Goal: Transaction & Acquisition: Purchase product/service

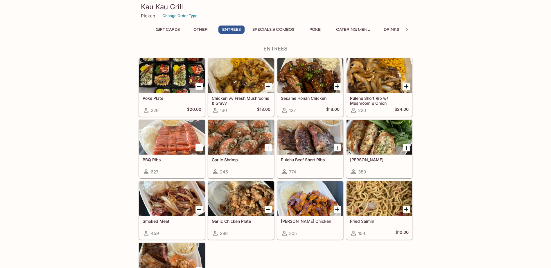
scroll to position [290, 0]
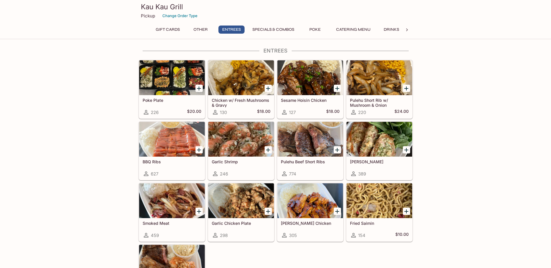
click at [310, 137] on div at bounding box center [310, 139] width 66 height 35
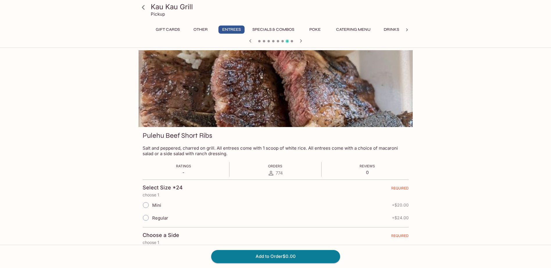
click at [143, 218] on input "Regular" at bounding box center [146, 218] width 12 height 12
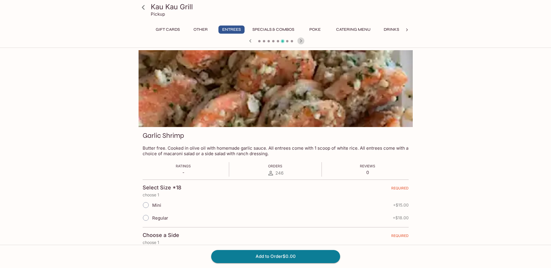
click at [300, 40] on icon "button" at bounding box center [300, 40] width 7 height 7
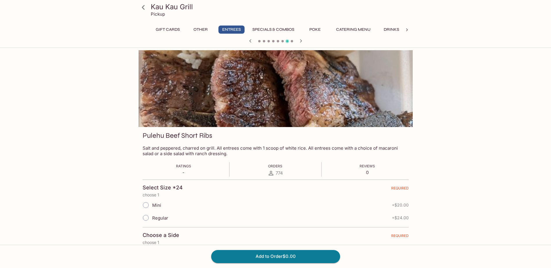
click at [147, 218] on input "Regular" at bounding box center [146, 218] width 12 height 12
radio input "true"
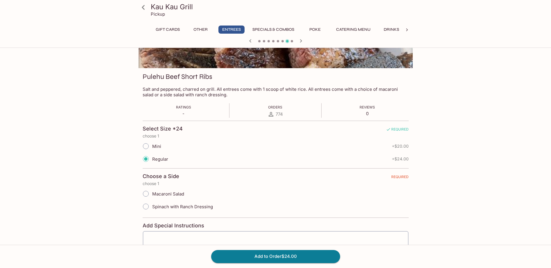
scroll to position [87, 0]
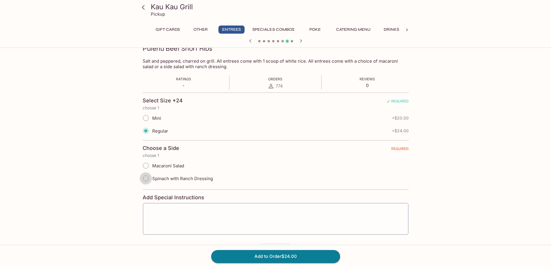
click at [145, 178] on input "Spinach with Ranch Dressing" at bounding box center [146, 178] width 12 height 12
radio input "true"
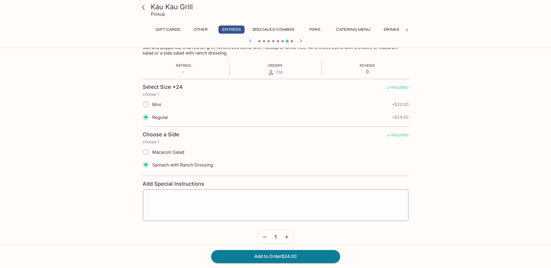
scroll to position [108, 0]
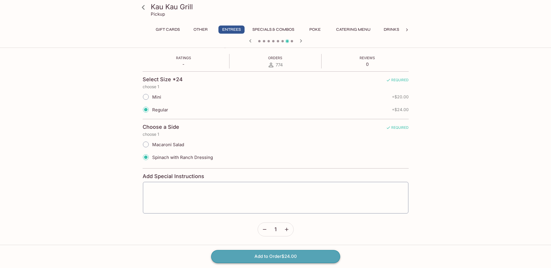
click at [269, 252] on button "Add to Order $24.00" at bounding box center [275, 256] width 129 height 13
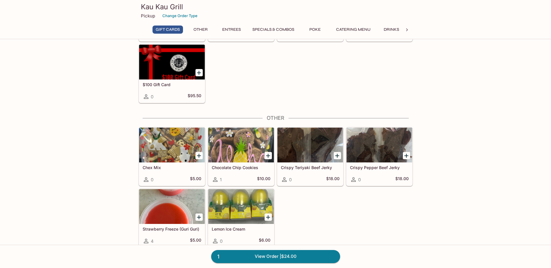
scroll to position [87, 0]
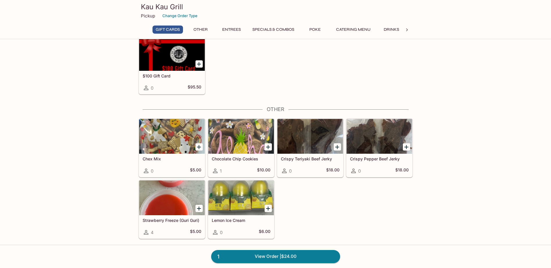
click at [199, 206] on icon "Add Strawberry Freeze (Guri Guri)" at bounding box center [198, 208] width 7 height 7
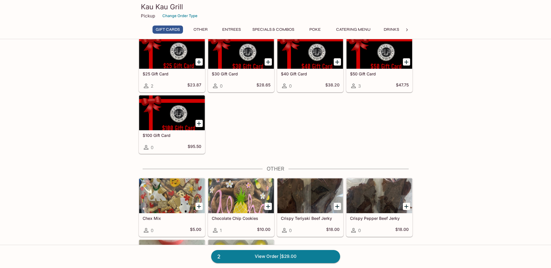
scroll to position [0, 0]
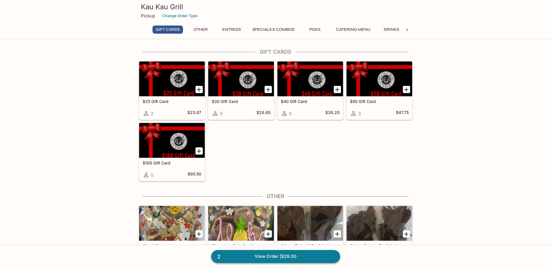
click at [266, 256] on link "2 View Order | $29.00" at bounding box center [275, 256] width 129 height 13
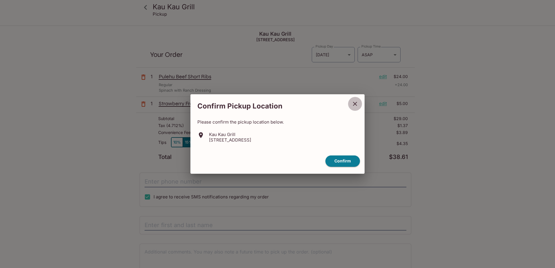
click at [358, 102] on icon "close" at bounding box center [355, 103] width 7 height 7
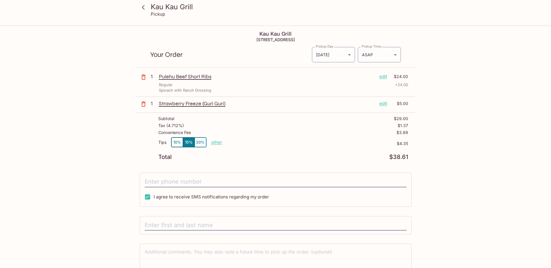
drag, startPoint x: 322, startPoint y: 39, endPoint x: 229, endPoint y: 39, distance: 92.9
click at [229, 39] on h5 "[STREET_ADDRESS]" at bounding box center [275, 39] width 279 height 5
copy h5 "[STREET_ADDRESS]"
click at [171, 181] on input "tel" at bounding box center [276, 182] width 262 height 11
type input "[PHONE_NUMBER]"
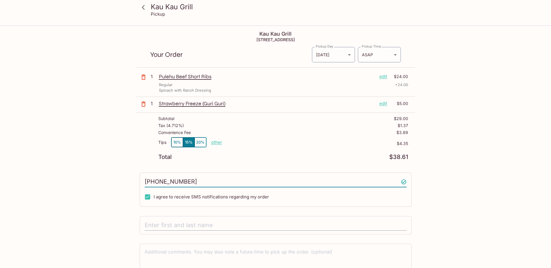
click at [168, 225] on input "text" at bounding box center [276, 225] width 262 height 11
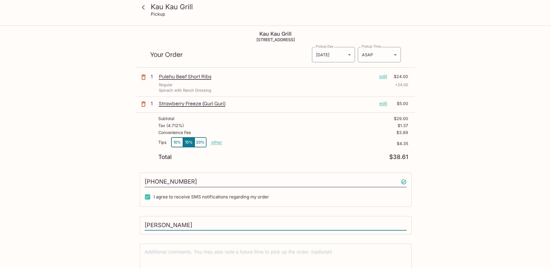
type input "[PERSON_NAME]"
click at [454, 168] on div "Kau Kau Grill Pickup Kau Kau Grill [STREET_ADDRESS] Your Order Pickup Day [DATE…" at bounding box center [276, 162] width 372 height 272
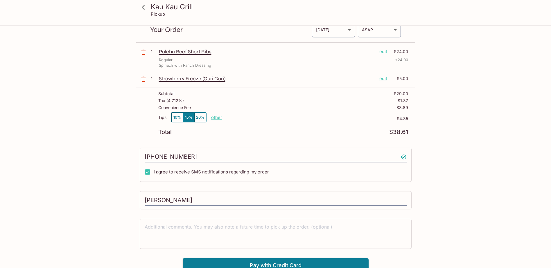
scroll to position [30, 0]
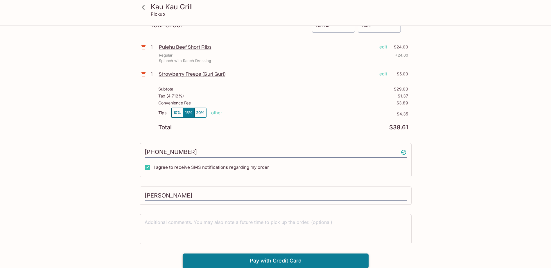
click at [269, 264] on button "Pay with Credit Card" at bounding box center [276, 261] width 186 height 15
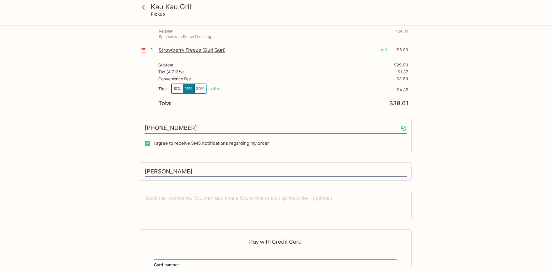
scroll to position [0, 0]
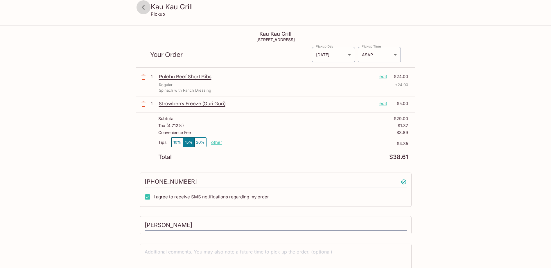
click at [144, 8] on icon at bounding box center [143, 7] width 10 height 10
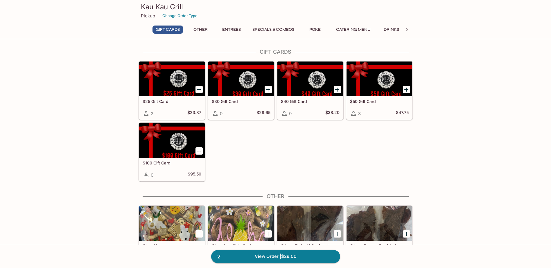
scroll to position [174, 0]
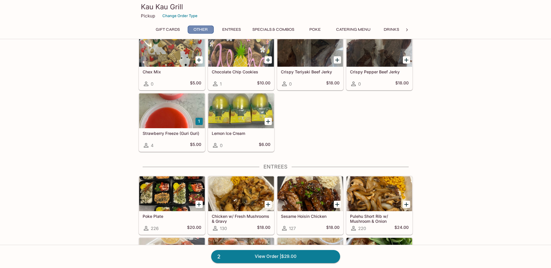
click at [200, 30] on button "Other" at bounding box center [201, 30] width 26 height 8
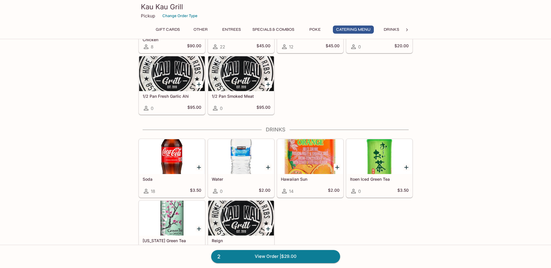
scroll to position [1118, 0]
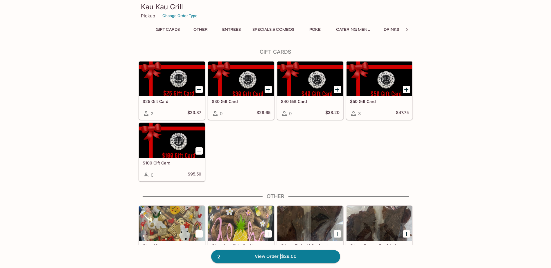
scroll to position [50, 0]
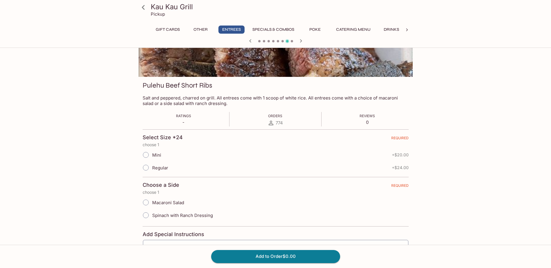
scroll to position [182, 0]
